Goal: Task Accomplishment & Management: Complete application form

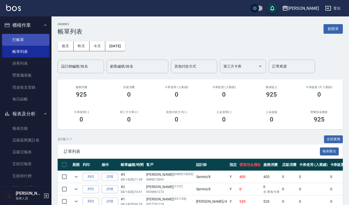
click at [27, 44] on link "打帳單" at bounding box center [25, 40] width 47 height 12
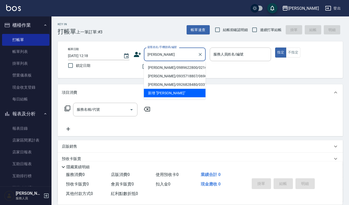
click at [157, 67] on li "[PERSON_NAME]/0989622800/02168" at bounding box center [175, 68] width 62 height 8
type input "[PERSON_NAME]/0989622800/02168"
type input "[PERSON_NAME]-4"
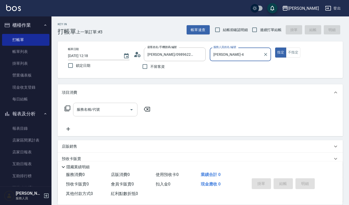
click at [104, 105] on input "服務名稱/代號" at bounding box center [101, 109] width 52 height 9
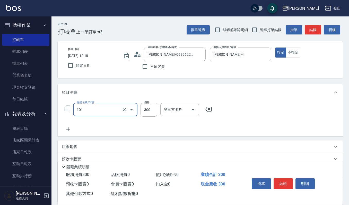
type input "一般洗髮(101)"
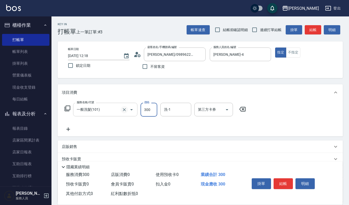
click at [122, 110] on icon "Clear" at bounding box center [124, 109] width 5 height 5
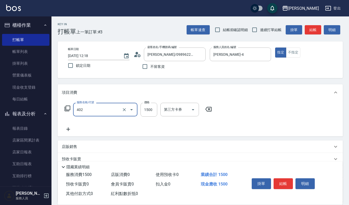
type input "打底染髮(402)"
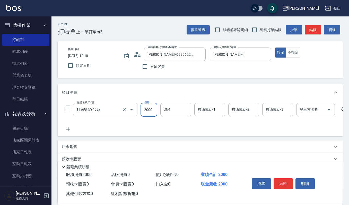
type input "2000"
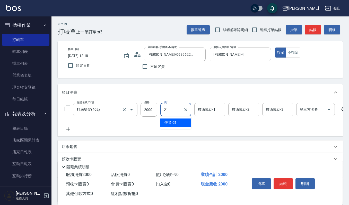
type input "佳音-21"
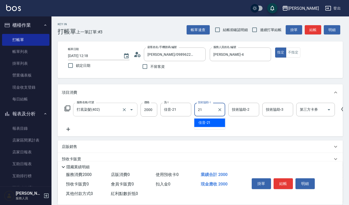
type input "佳音-21"
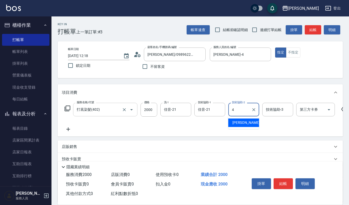
type input "[PERSON_NAME]-4"
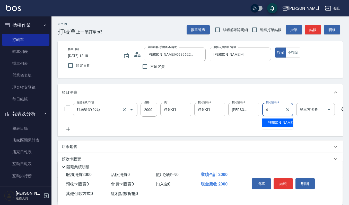
type input "[PERSON_NAME]-4"
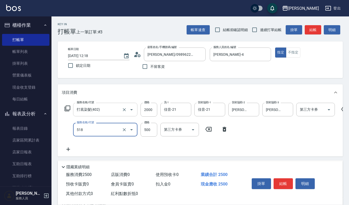
type input "(雲提)燙染前頭皮防護(518)"
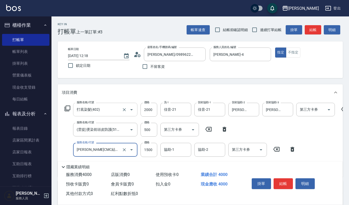
type input "[PERSON_NAME]CMC結構護髮(585)"
type input "1700"
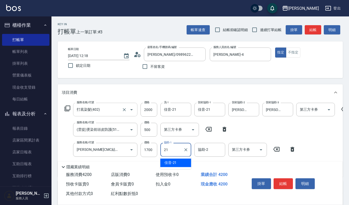
type input "佳音-21"
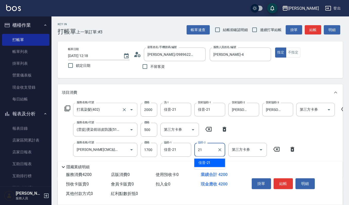
type input "佳音-21"
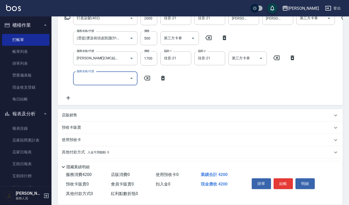
scroll to position [103, 0]
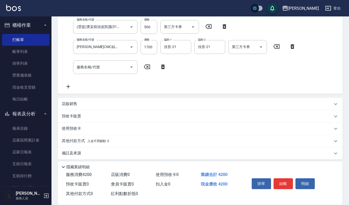
click at [80, 104] on div "店販銷售" at bounding box center [200, 104] width 285 height 12
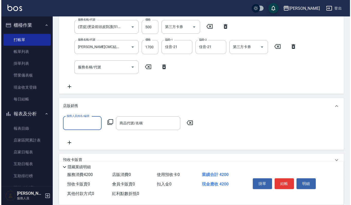
scroll to position [0, 0]
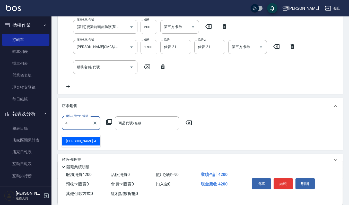
type input "[PERSON_NAME]-4"
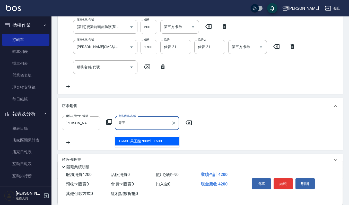
type input "果王酸700ml"
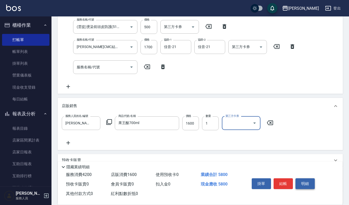
click at [310, 183] on button "明細" at bounding box center [304, 183] width 19 height 11
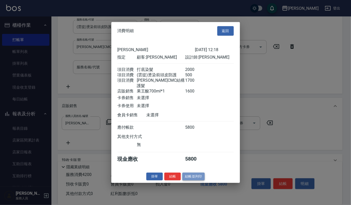
click at [188, 179] on button "結帳並列印" at bounding box center [193, 177] width 22 height 8
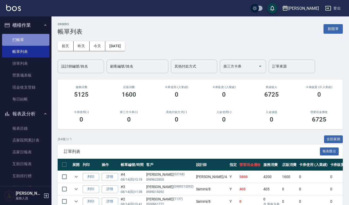
click at [35, 39] on link "打帳單" at bounding box center [25, 40] width 47 height 12
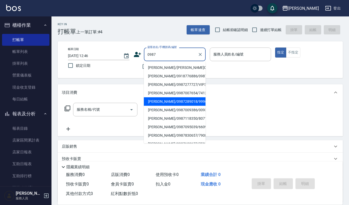
click at [182, 53] on input "0987" at bounding box center [170, 54] width 49 height 9
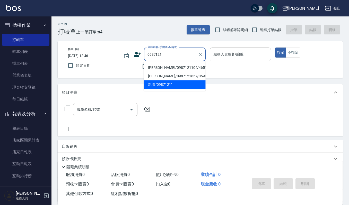
click at [178, 69] on li "[PERSON_NAME]/0987121104/4651635" at bounding box center [175, 68] width 62 height 8
type input "[PERSON_NAME]/0987121104/4651635"
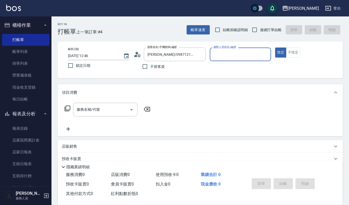
type input "Sammi-8"
click at [267, 56] on icon "Clear" at bounding box center [265, 54] width 5 height 5
type input "Joalin-6"
type button "true"
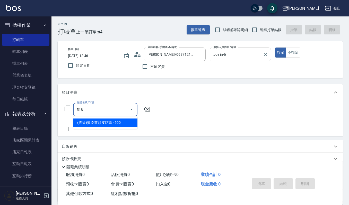
type input "(雲提)燙染前頭皮防護(518)"
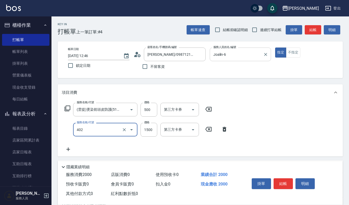
type input "打底染髮(402)"
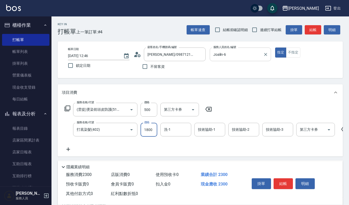
type input "1800"
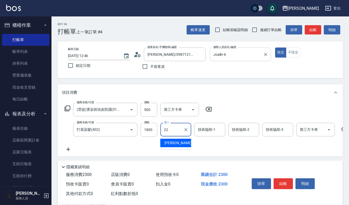
type input "[PERSON_NAME]-22"
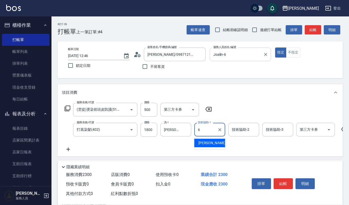
type input "Joalin-6"
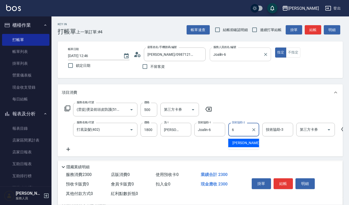
type input "Joalin-6"
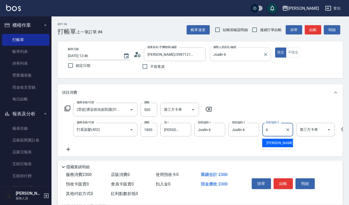
type input "Joalin-6"
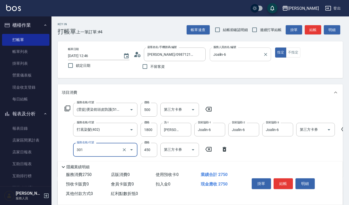
type input "創意剪髮(301)"
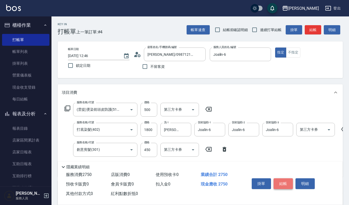
click at [285, 180] on button "結帳" at bounding box center [282, 183] width 19 height 11
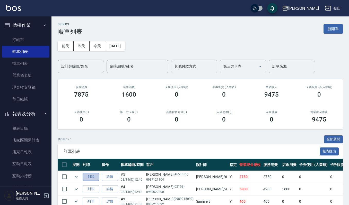
click at [88, 178] on button "列印" at bounding box center [91, 177] width 16 height 8
click at [17, 40] on link "打帳單" at bounding box center [25, 40] width 47 height 12
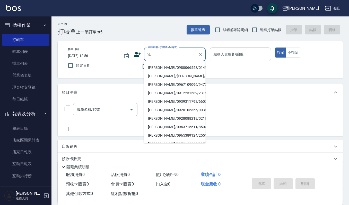
type input "[PERSON_NAME]/0980066558/01499"
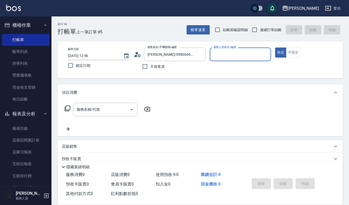
type input "Ruby-17"
click at [275, 48] on button "指定" at bounding box center [280, 53] width 11 height 10
type button "true"
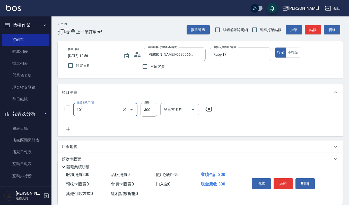
type input "一般洗髮(101)"
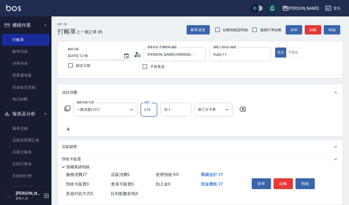
type input "270"
type input "Ruby-17"
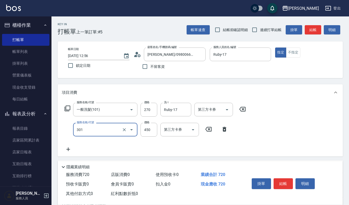
type input "創意剪髮(301)"
type input "405"
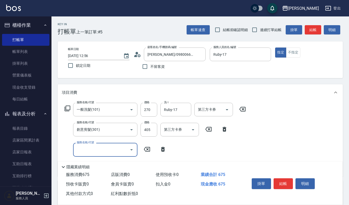
click at [132, 148] on icon "Open" at bounding box center [131, 150] width 6 height 6
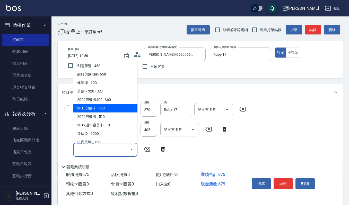
scroll to position [206, 0]
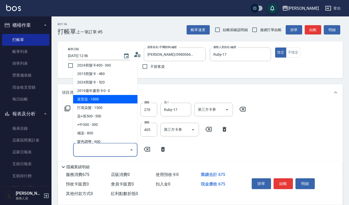
click at [96, 101] on span "造型染 - 1000" at bounding box center [105, 99] width 64 height 8
type input "造型染(401)"
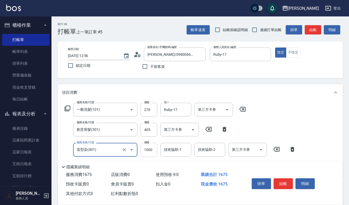
click at [154, 149] on input "1000" at bounding box center [148, 150] width 17 height 14
type input "1600"
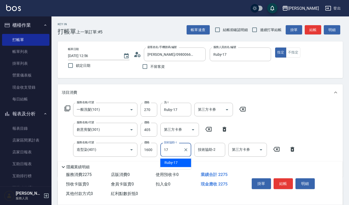
type input "Ruby-17"
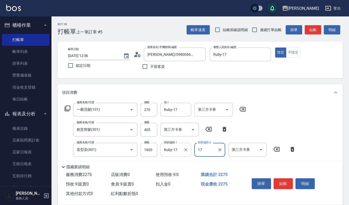
type input "Ruby-17"
click at [283, 184] on button "結帳" at bounding box center [282, 183] width 19 height 11
